Goal: Task Accomplishment & Management: Manage account settings

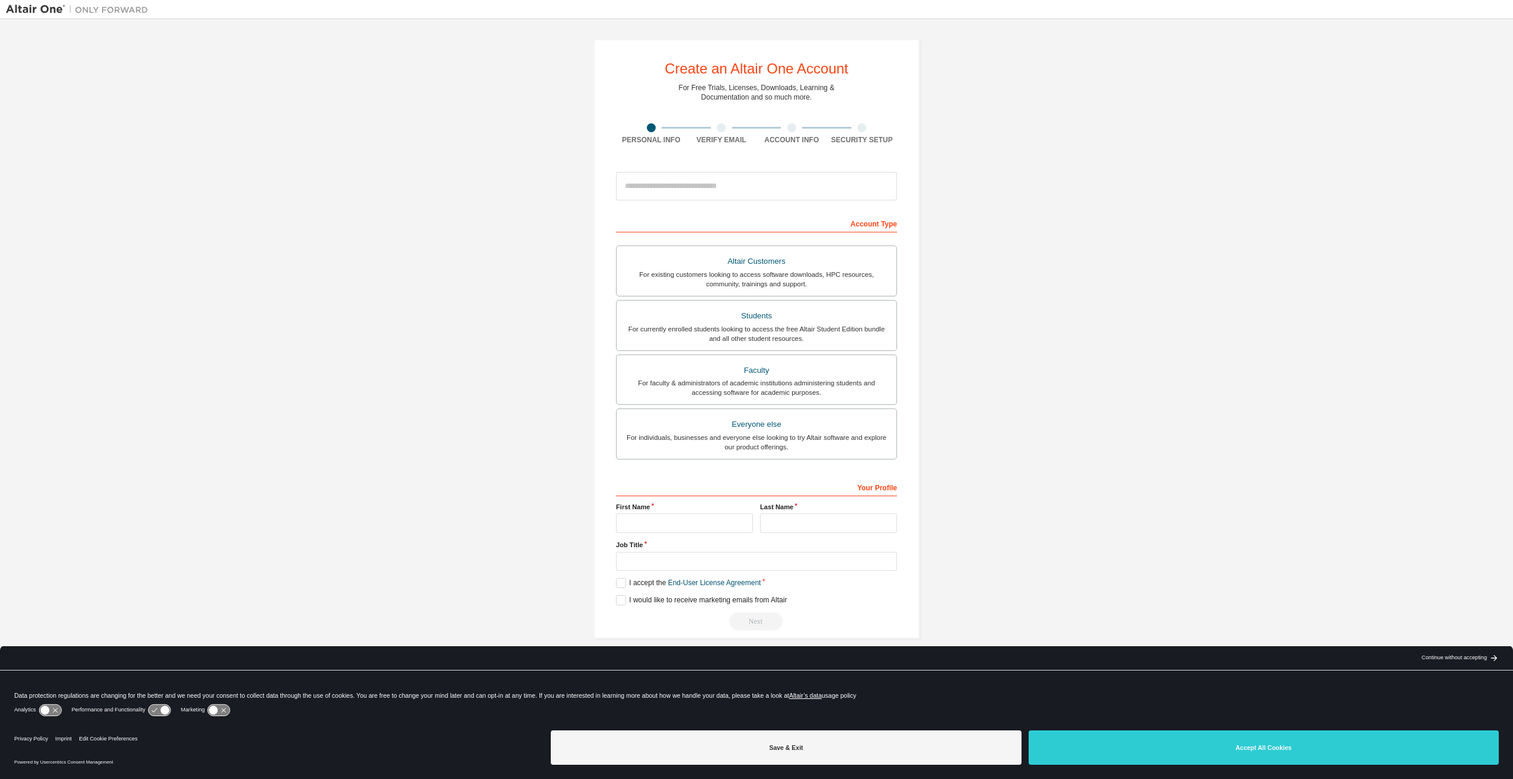
click at [1173, 748] on button "Accept All Cookies" at bounding box center [1264, 748] width 470 height 34
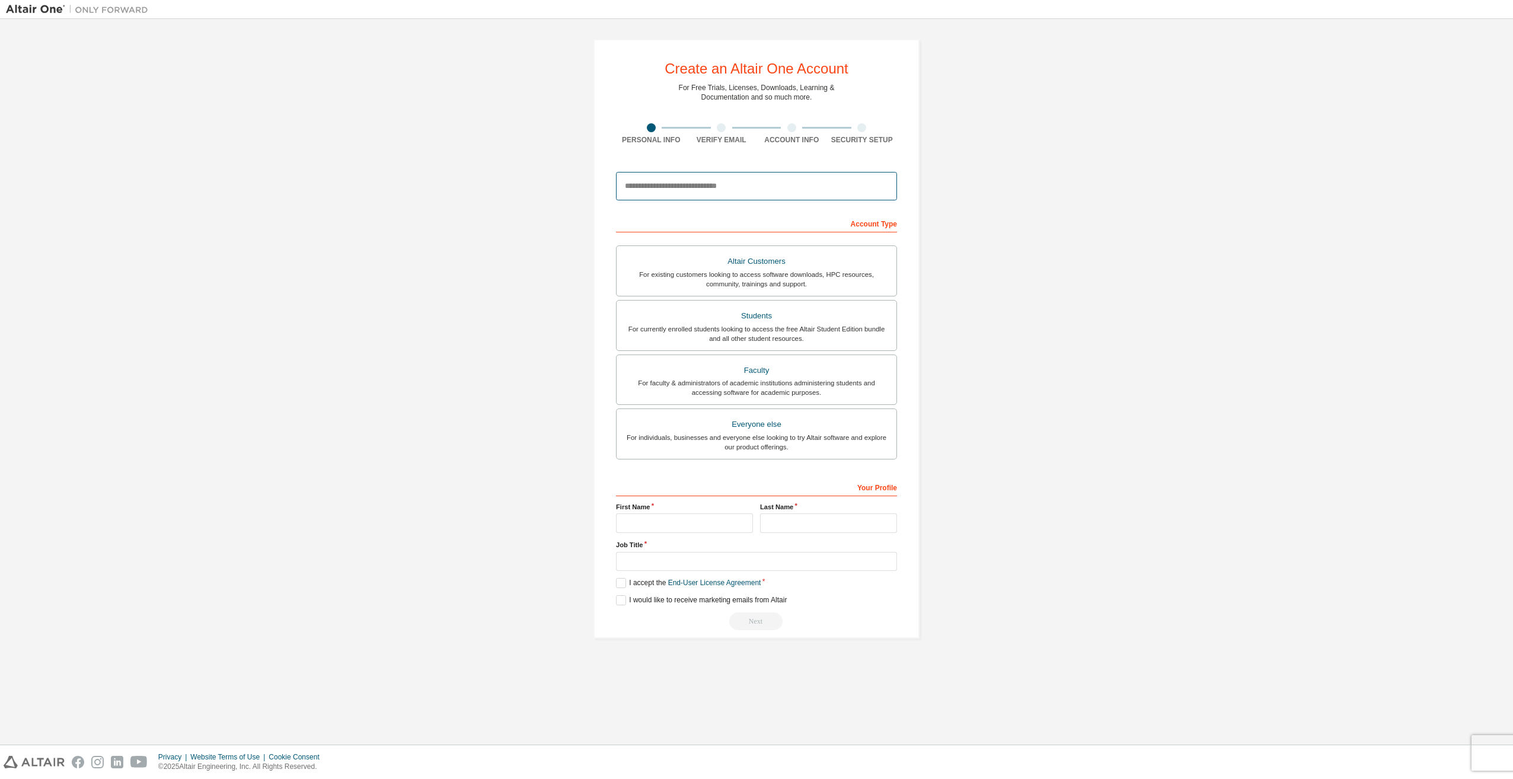
click at [642, 188] on input "email" at bounding box center [756, 186] width 281 height 28
click at [782, 331] on div "For currently enrolled students looking to access the free Altair Student Editi…" at bounding box center [757, 333] width 266 height 19
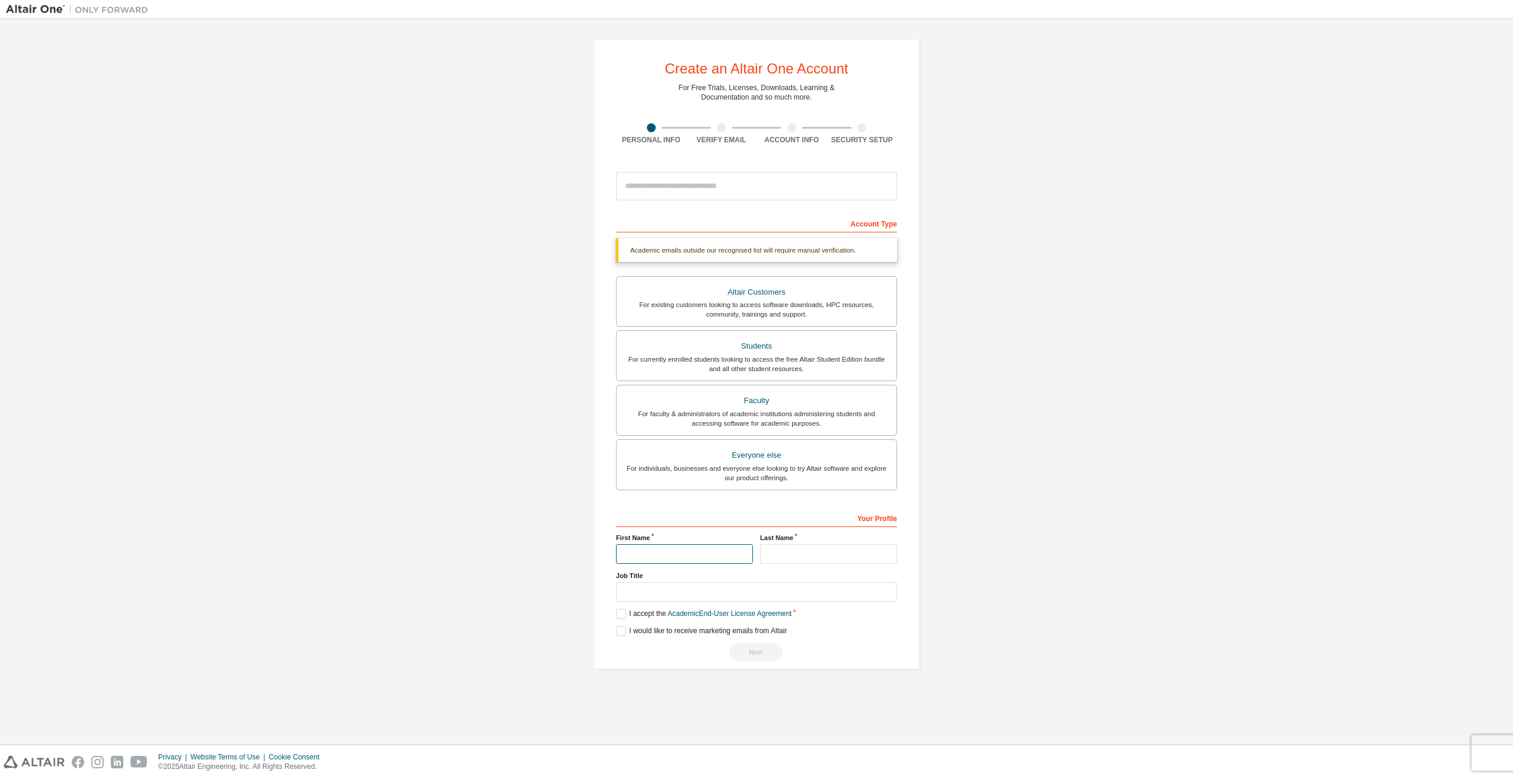
click at [668, 557] on input "text" at bounding box center [684, 554] width 137 height 20
type input "******"
click at [815, 557] on input "text" at bounding box center [828, 554] width 137 height 20
type input "*********"
click at [618, 615] on label "I accept the Academic End-User License Agreement" at bounding box center [704, 614] width 176 height 10
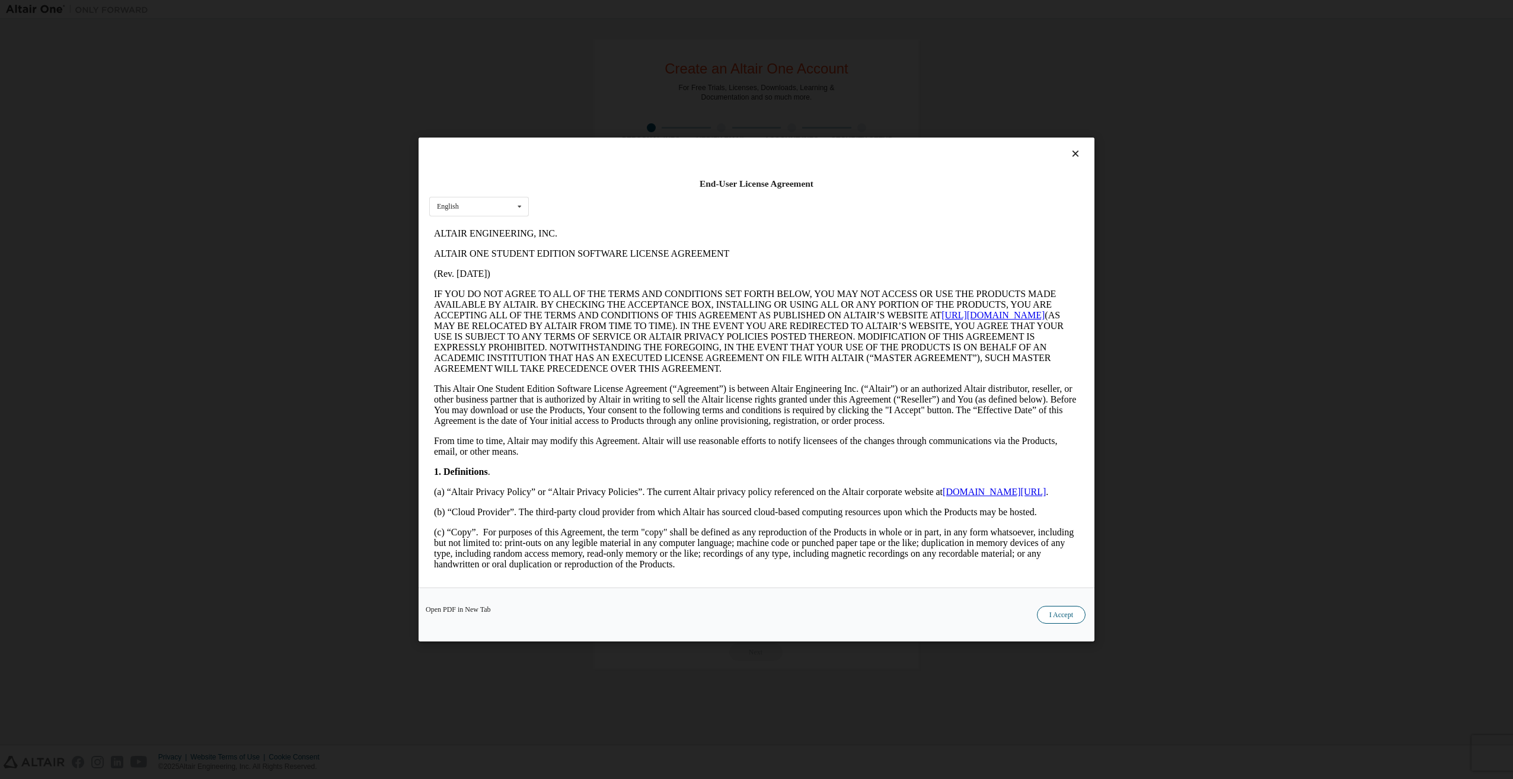
click at [1069, 620] on button "I Accept" at bounding box center [1061, 615] width 49 height 18
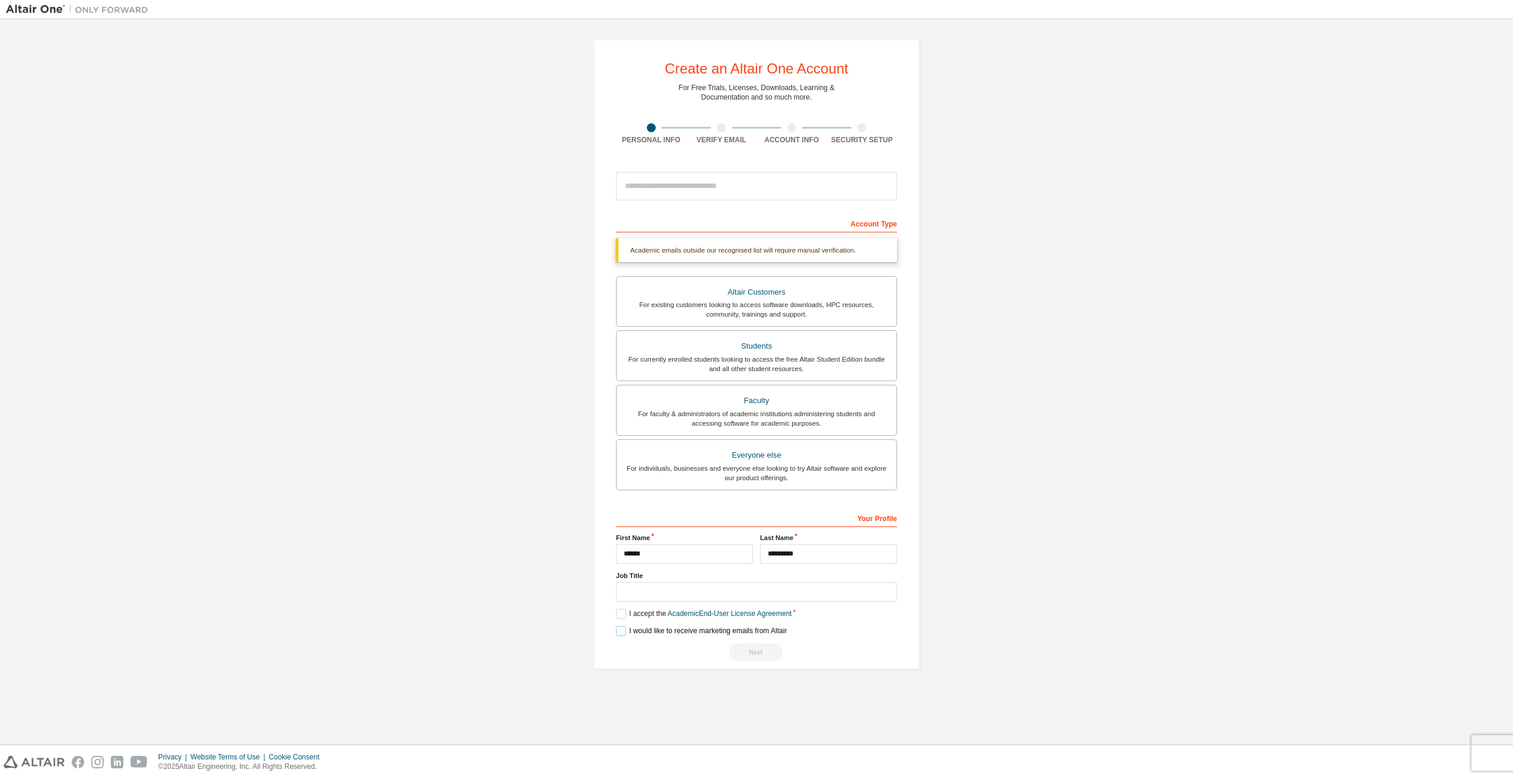
click at [623, 633] on label "I would like to receive marketing emails from Altair" at bounding box center [701, 631] width 171 height 10
drag, startPoint x: 624, startPoint y: 630, endPoint x: 649, endPoint y: 634, distance: 24.7
click at [628, 630] on label "I would like to receive marketing emails from Altair" at bounding box center [701, 631] width 171 height 10
click at [755, 656] on div "Next" at bounding box center [756, 652] width 281 height 18
click at [754, 591] on input "text" at bounding box center [756, 592] width 281 height 20
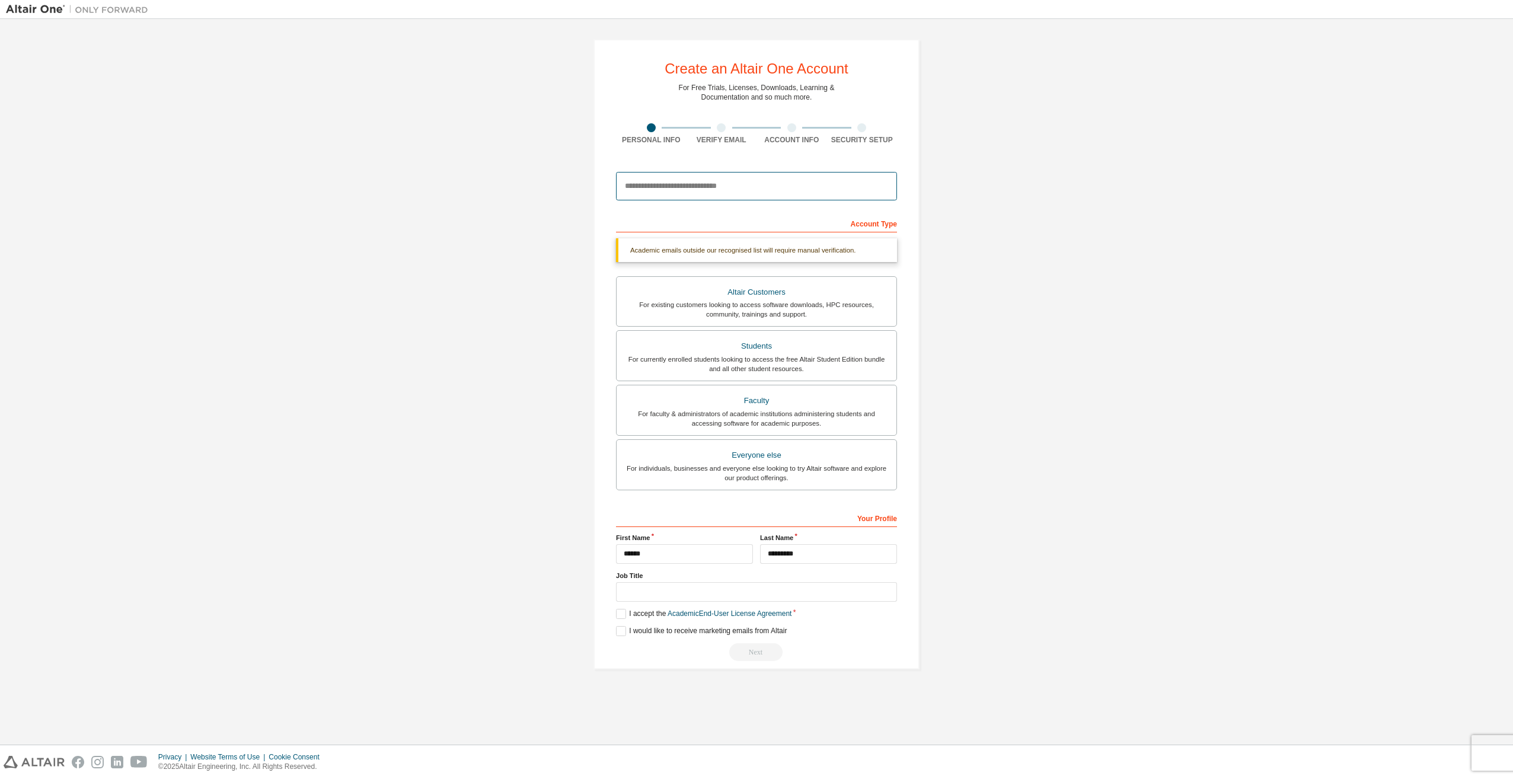
click at [722, 190] on input "email" at bounding box center [756, 186] width 281 height 28
click at [751, 652] on div "Next" at bounding box center [756, 652] width 281 height 18
click at [783, 251] on div "Academic emails outside our recognised list will require manual verification." at bounding box center [756, 250] width 281 height 24
click at [690, 187] on input "email" at bounding box center [756, 186] width 281 height 28
click at [691, 187] on input "********" at bounding box center [756, 186] width 281 height 28
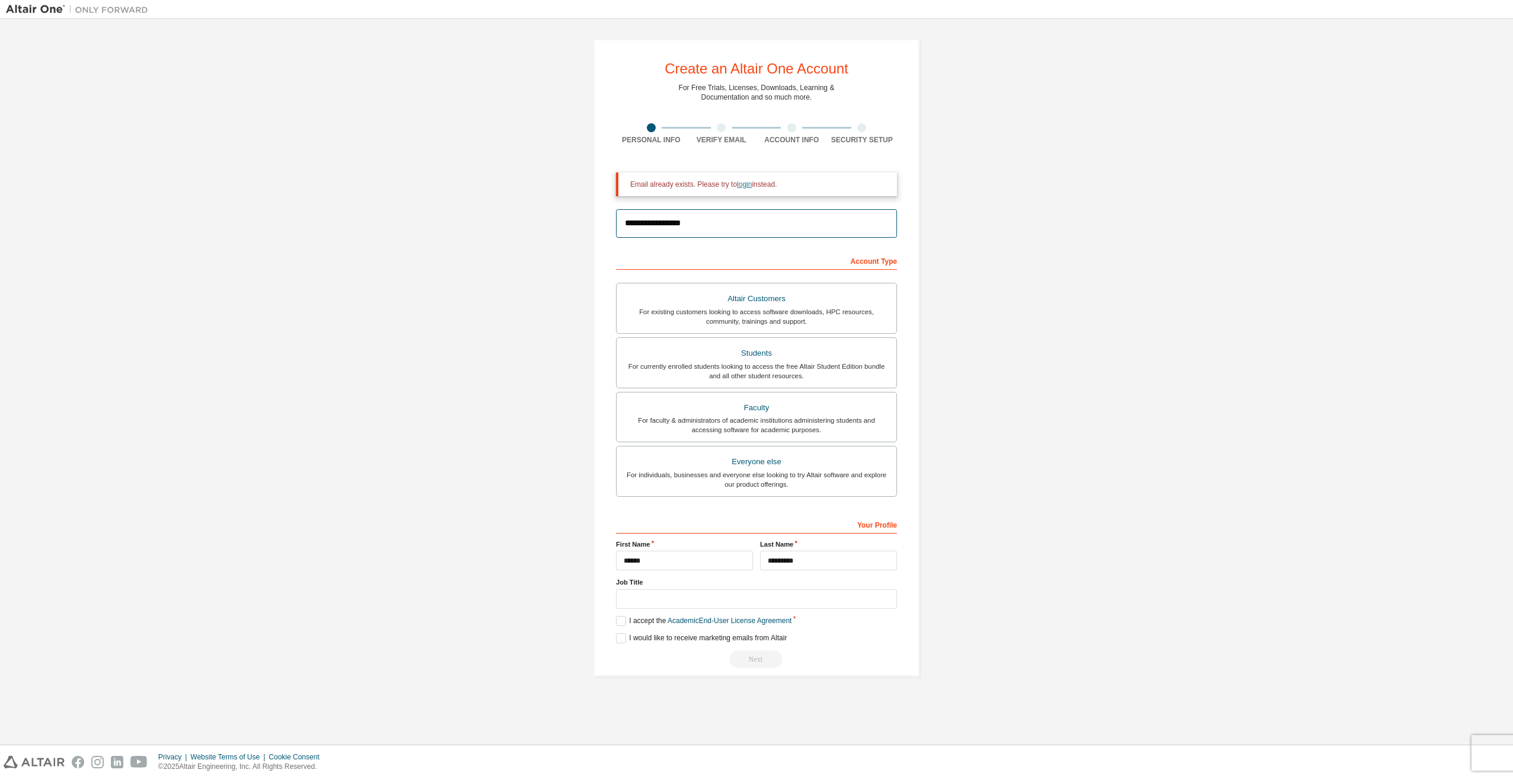
type input "**********"
click at [744, 184] on link "login" at bounding box center [744, 184] width 15 height 8
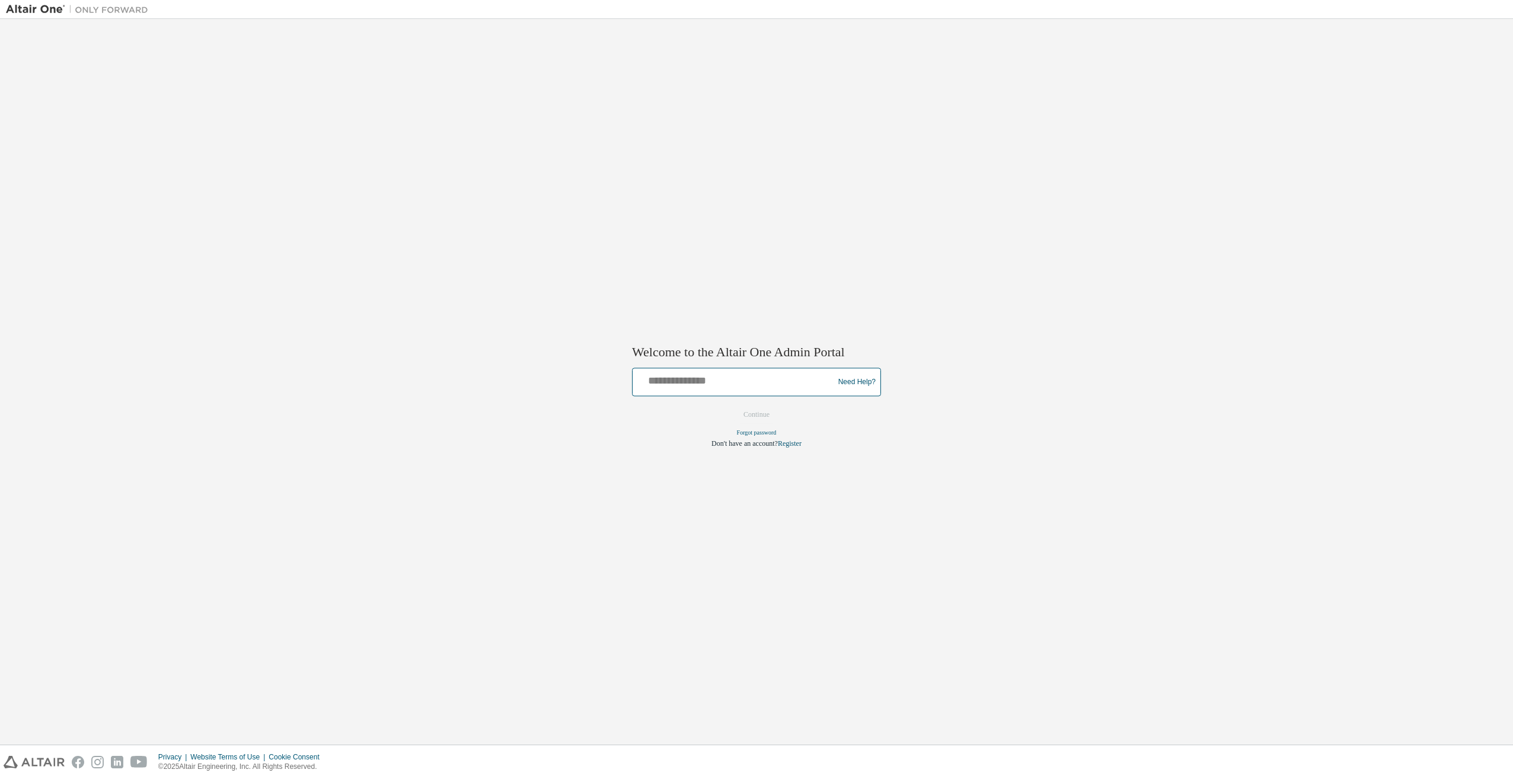
click at [699, 378] on input "text" at bounding box center [734, 379] width 195 height 17
type input "**********"
click at [763, 413] on button "Continue" at bounding box center [756, 415] width 51 height 18
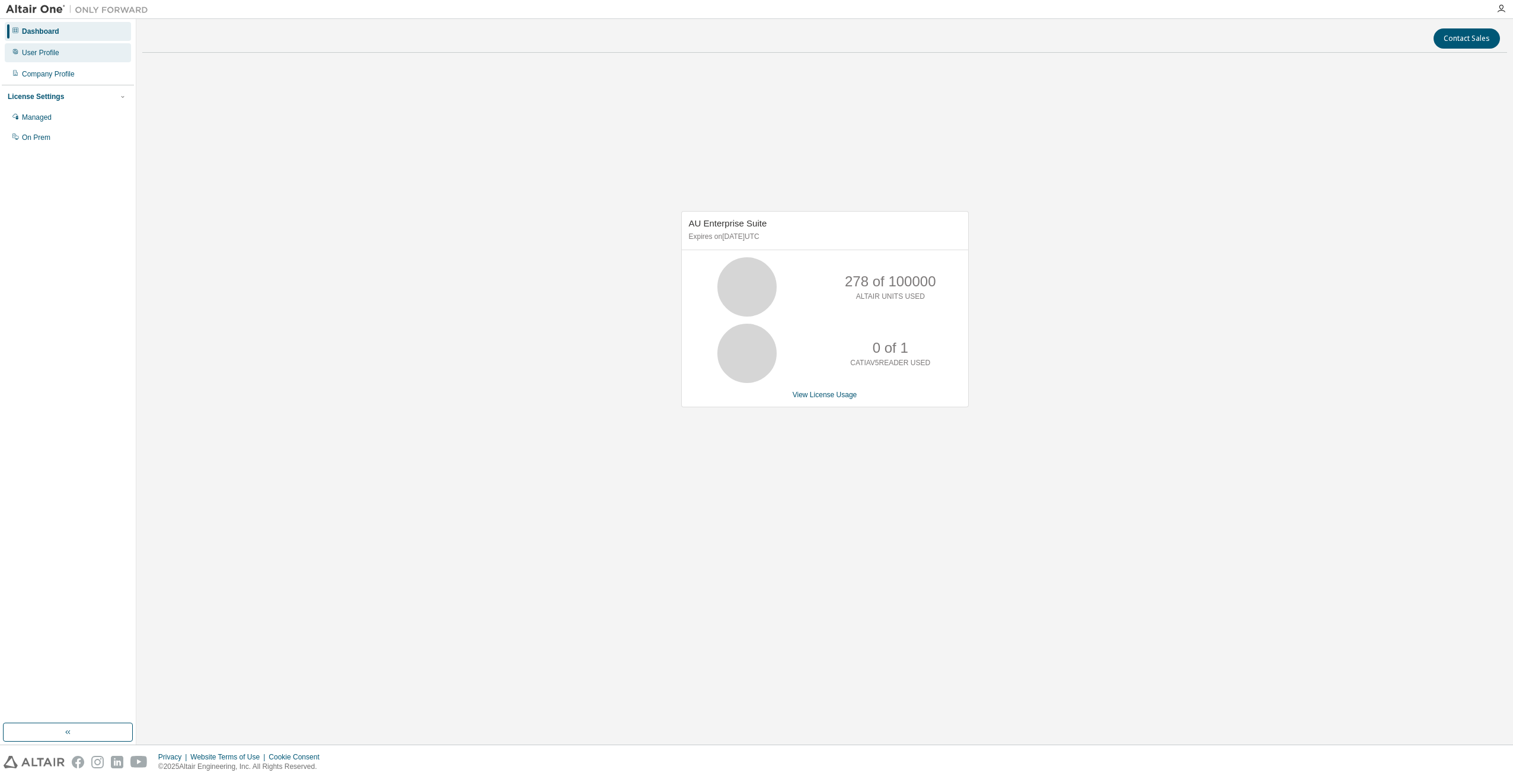
click at [52, 60] on div "User Profile" at bounding box center [68, 52] width 126 height 19
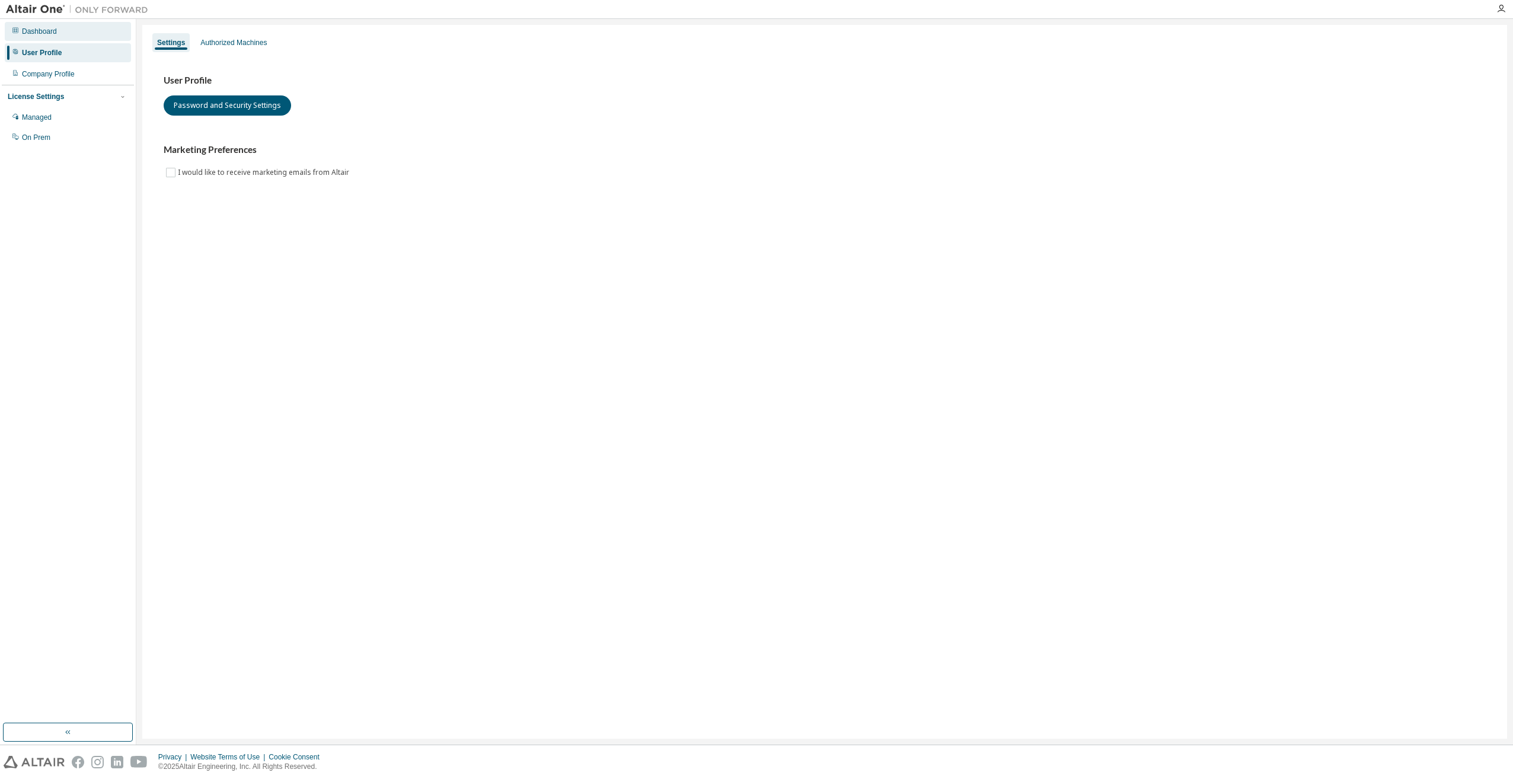
click at [44, 34] on div "Dashboard" at bounding box center [39, 31] width 35 height 9
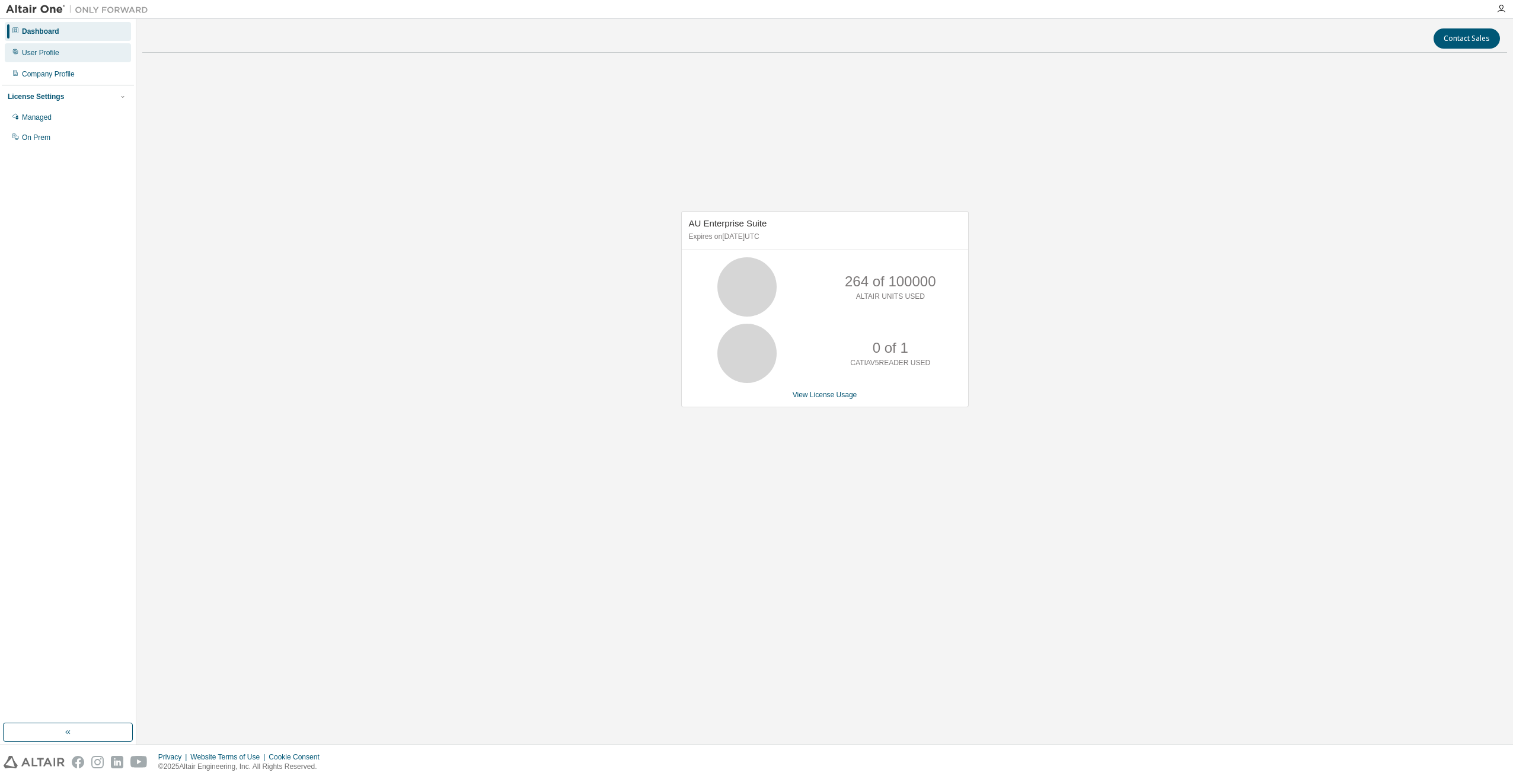
click at [55, 53] on div "User Profile" at bounding box center [40, 52] width 37 height 9
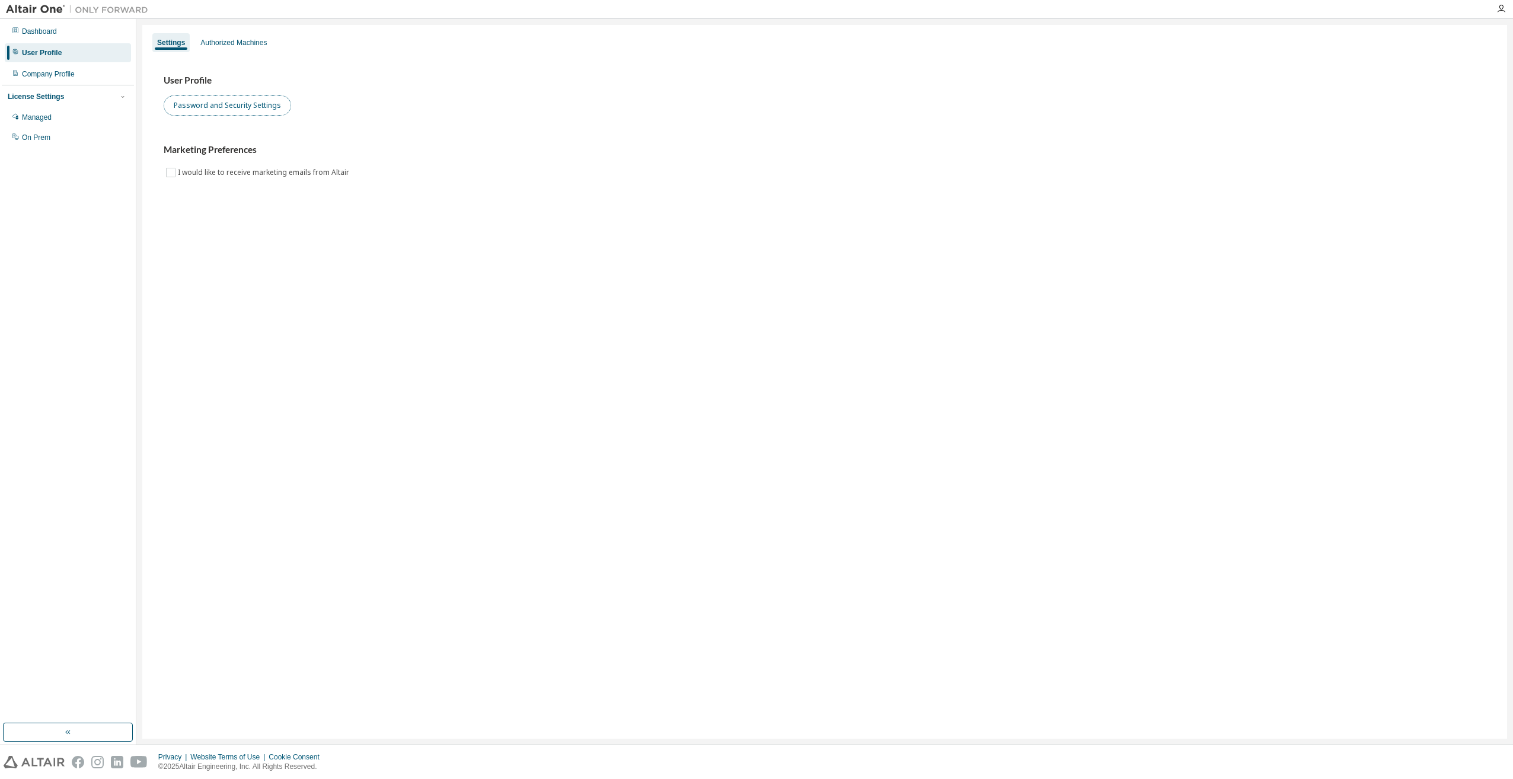
click at [232, 109] on button "Password and Security Settings" at bounding box center [227, 105] width 127 height 20
click at [216, 49] on div "Authorized Machines" at bounding box center [234, 42] width 76 height 19
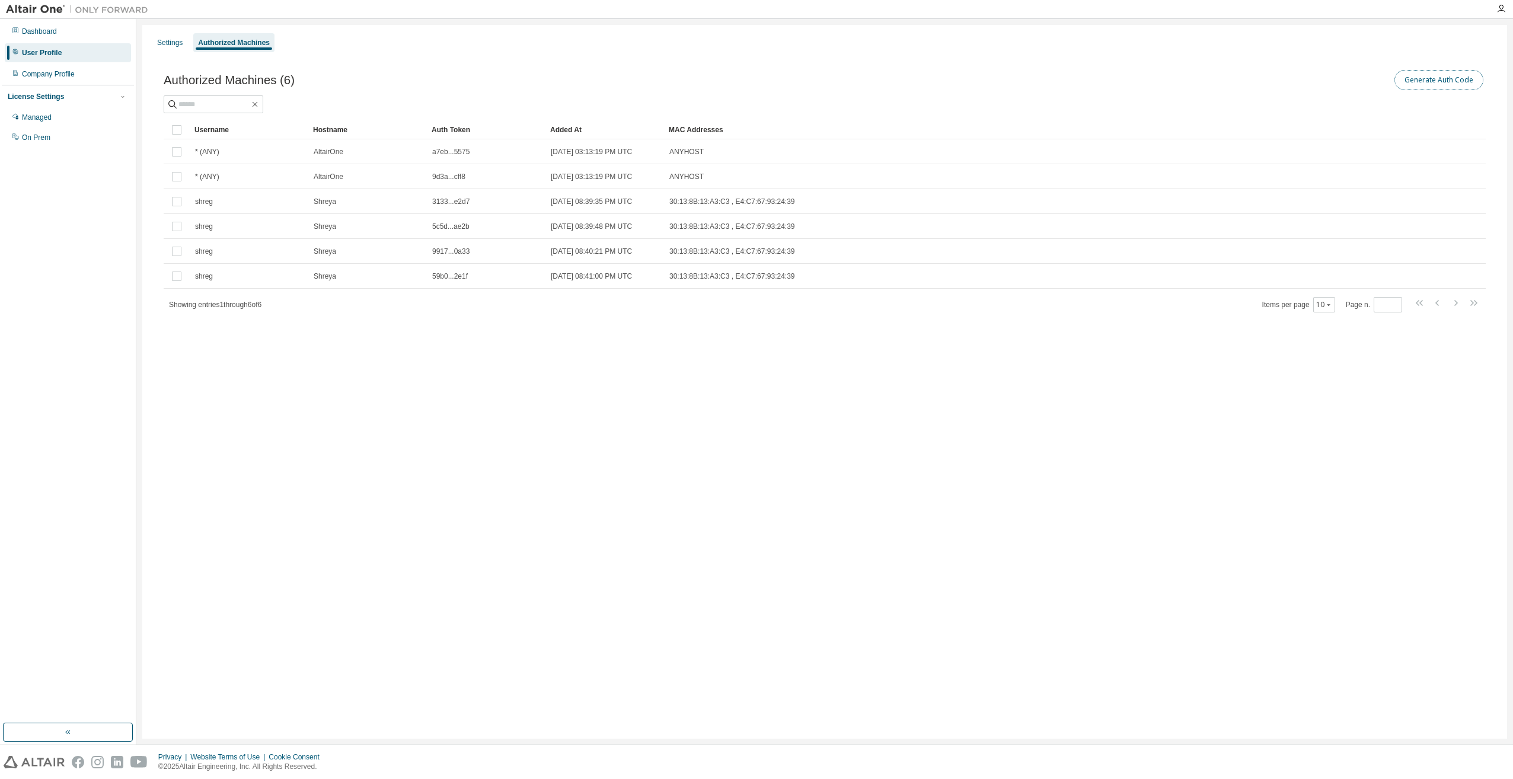
click at [1442, 79] on button "Generate Auth Code" at bounding box center [1439, 80] width 89 height 20
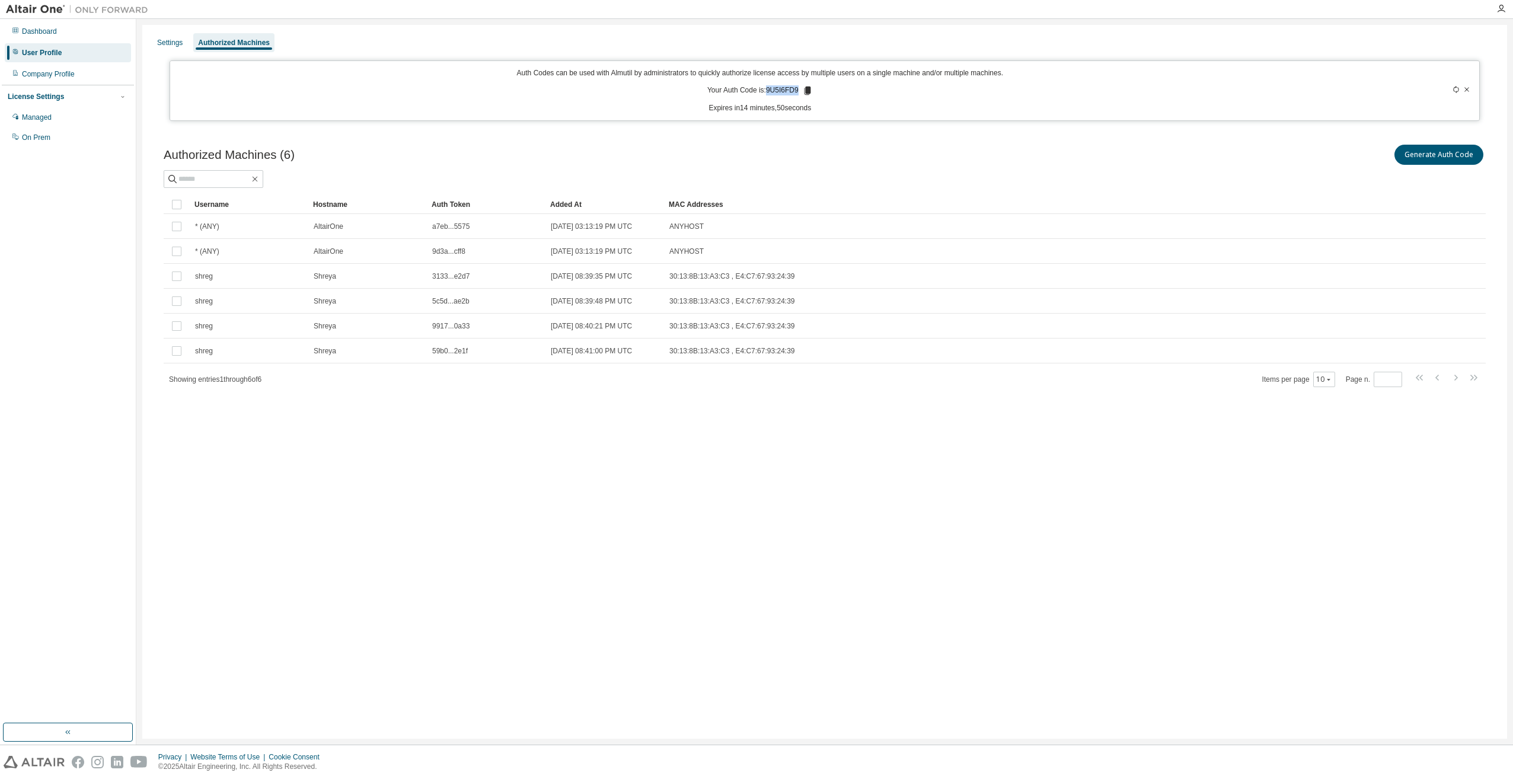
drag, startPoint x: 798, startPoint y: 88, endPoint x: 767, endPoint y: 91, distance: 31.0
click at [767, 91] on p "Your Auth Code is: 9U5I6FD9" at bounding box center [760, 90] width 106 height 11
copy p "9U5I6FD9"
click at [945, 476] on div "Settings Authorized Machines Auth Codes can be used with Almutil by administrat…" at bounding box center [824, 382] width 1365 height 714
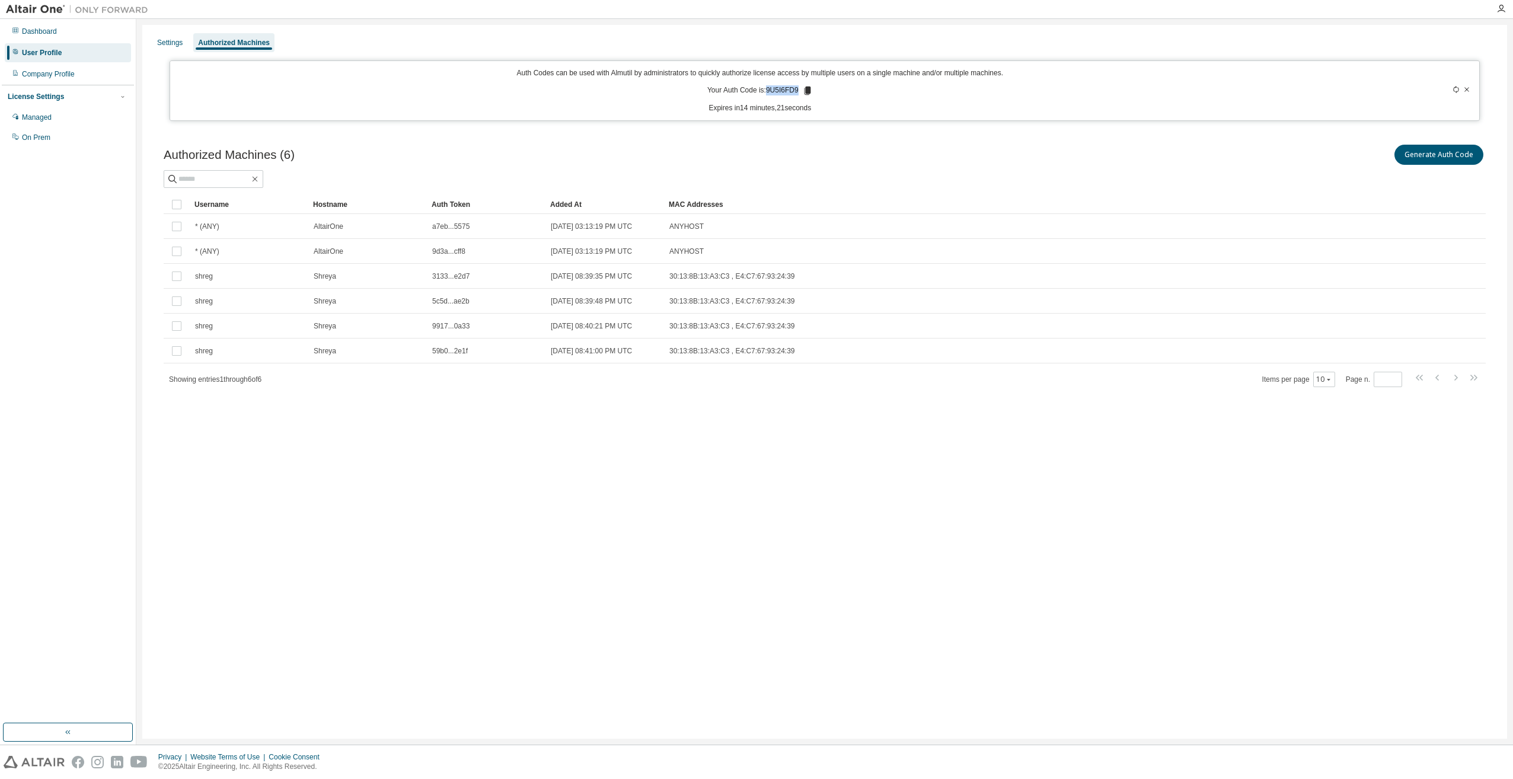
drag, startPoint x: 798, startPoint y: 87, endPoint x: 767, endPoint y: 90, distance: 31.0
click at [767, 90] on p "Your Auth Code is: 9U5I6FD9" at bounding box center [760, 90] width 106 height 11
copy p "9U5I6FD9"
click at [719, 557] on div "Settings Authorized Machines Auth Codes can be used with Almutil by administrat…" at bounding box center [824, 382] width 1365 height 714
click at [725, 538] on div "Settings Authorized Machines Auth Codes can be used with Almutil by administrat…" at bounding box center [824, 382] width 1365 height 714
